Goal: Task Accomplishment & Management: Manage account settings

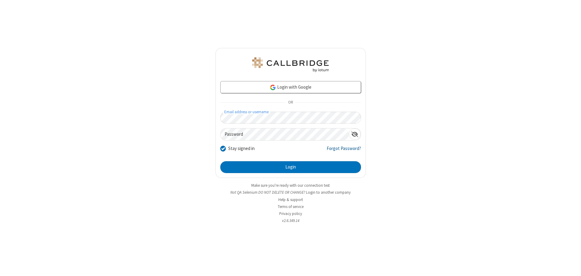
click at [344, 151] on link "Forgot Password?" at bounding box center [343, 151] width 34 height 12
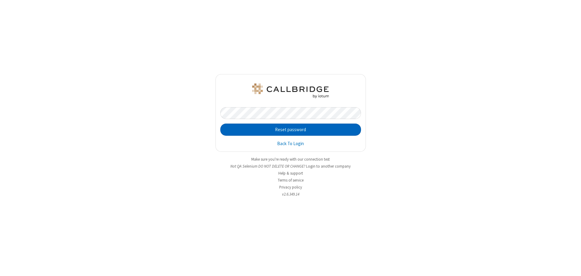
click at [290, 130] on button "Reset password" at bounding box center [290, 130] width 141 height 12
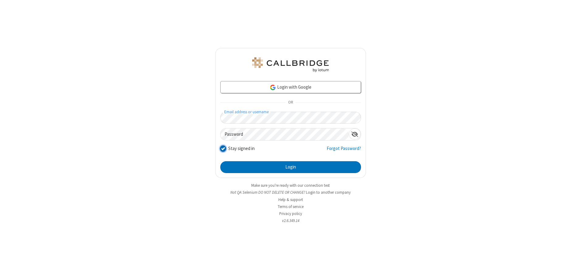
click at [223, 149] on input "Stay signed in" at bounding box center [223, 148] width 6 height 6
checkbox input "false"
click at [290, 167] on button "Login" at bounding box center [290, 167] width 141 height 12
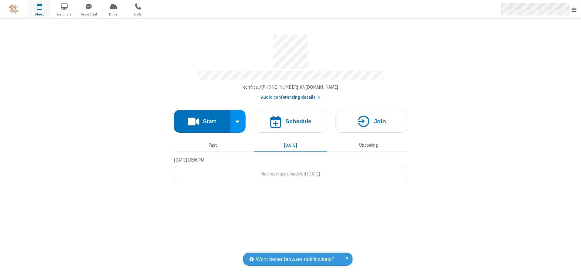
click at [574, 9] on span "Open menu" at bounding box center [573, 10] width 5 height 6
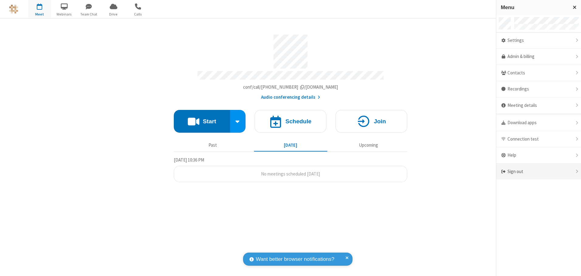
click at [538, 172] on div "Sign out" at bounding box center [538, 172] width 85 height 16
